Goal: Task Accomplishment & Management: Use online tool/utility

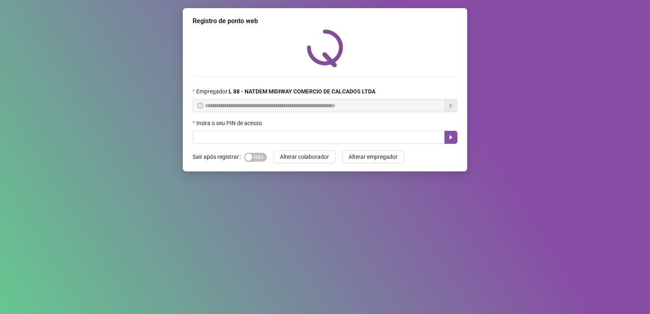
click at [211, 130] on div "Insira o seu PIN de acesso" at bounding box center [325, 125] width 265 height 12
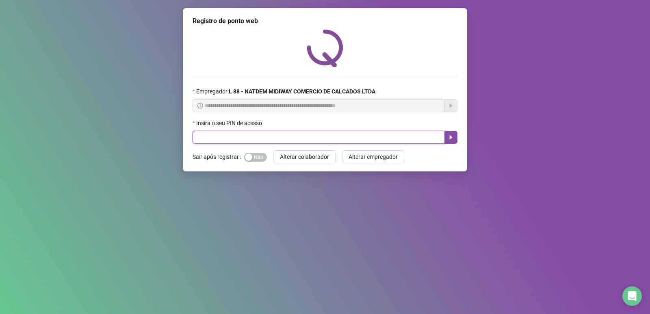
click at [207, 138] on input "text" at bounding box center [319, 137] width 252 height 13
type input "*****"
click at [450, 132] on button "button" at bounding box center [451, 137] width 13 height 13
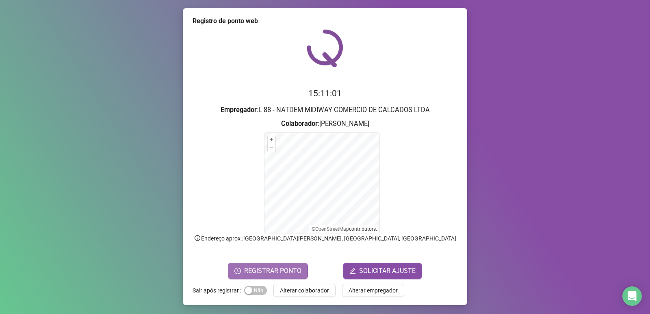
click at [269, 268] on span "REGISTRAR PONTO" at bounding box center [272, 271] width 57 height 10
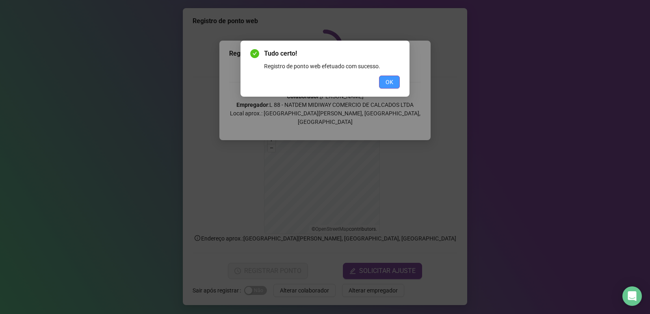
click at [399, 85] on button "OK" at bounding box center [389, 82] width 21 height 13
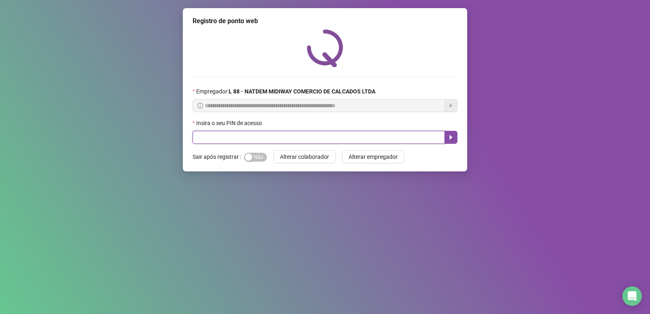
click at [275, 141] on input "text" at bounding box center [319, 137] width 252 height 13
type input "*****"
click at [257, 152] on div "Sim Não" at bounding box center [255, 156] width 23 height 13
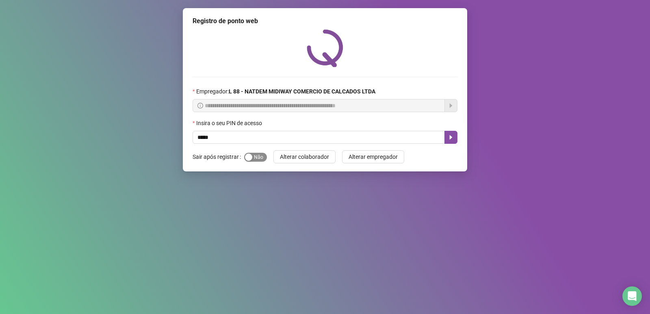
click at [260, 155] on span "Sim Não" at bounding box center [255, 157] width 23 height 9
click at [450, 137] on icon "caret-right" at bounding box center [451, 137] width 7 height 7
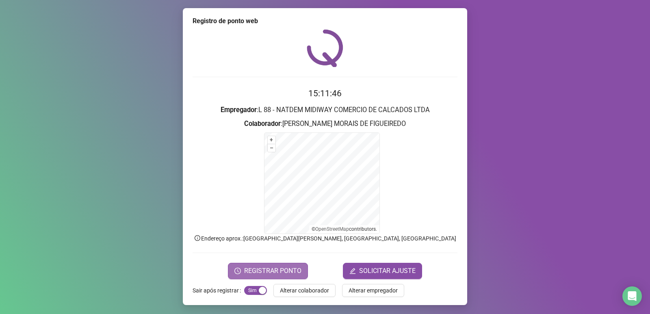
click at [287, 264] on button "REGISTRAR PONTO" at bounding box center [268, 271] width 80 height 16
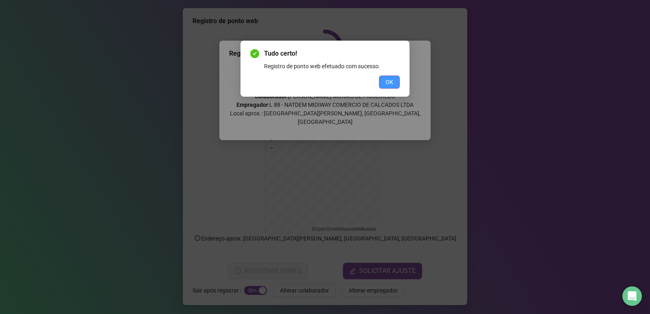
click at [394, 88] on button "OK" at bounding box center [389, 82] width 21 height 13
